Goal: Information Seeking & Learning: Check status

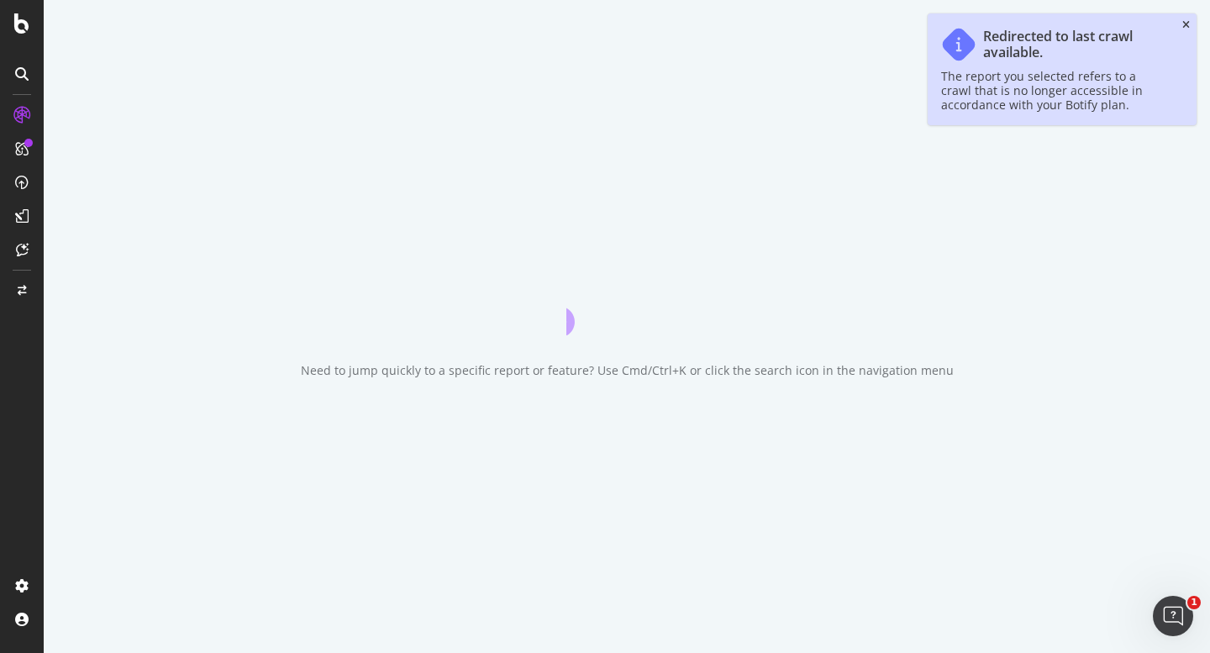
click at [1188, 28] on icon "close toast" at bounding box center [1187, 25] width 8 height 10
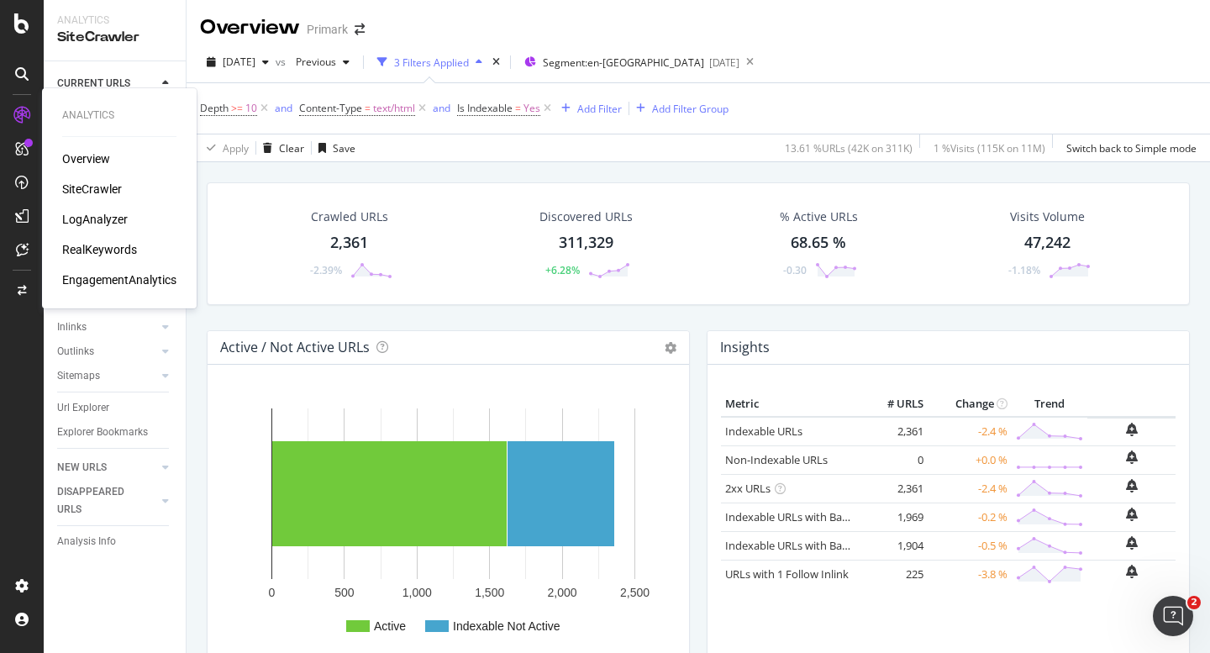
click at [85, 157] on div "Overview" at bounding box center [86, 158] width 48 height 17
